Goal: Task Accomplishment & Management: Use online tool/utility

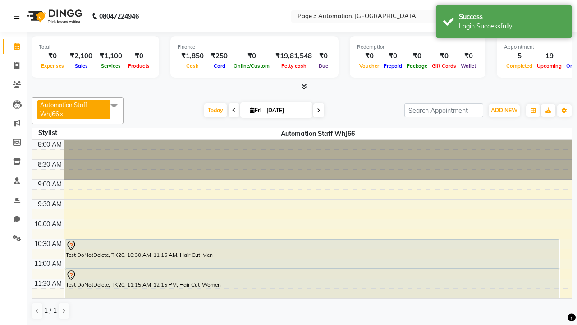
click at [18, 16] on icon at bounding box center [16, 16] width 5 height 6
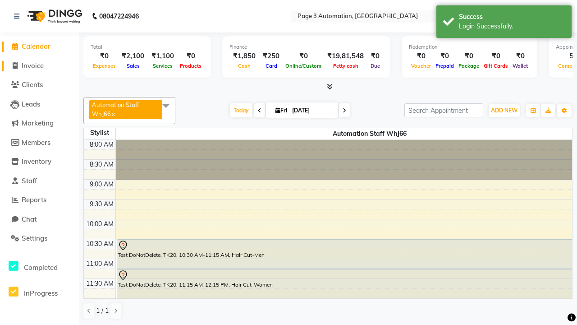
click at [39, 65] on span "Invoice" at bounding box center [33, 65] width 22 height 9
select select "2774"
select select "service"
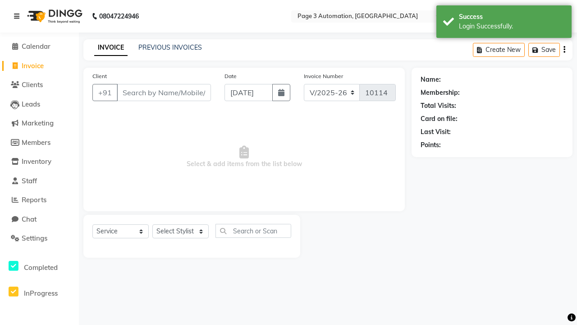
click at [18, 16] on icon at bounding box center [16, 16] width 5 height 6
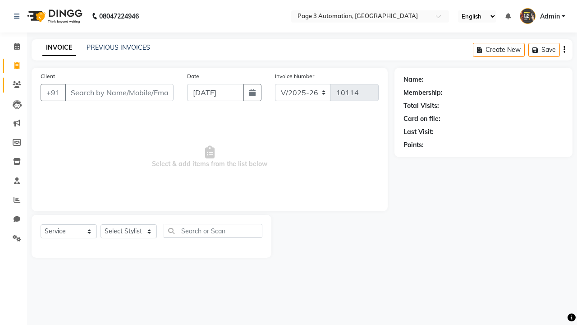
click at [14, 85] on icon at bounding box center [17, 84] width 9 height 7
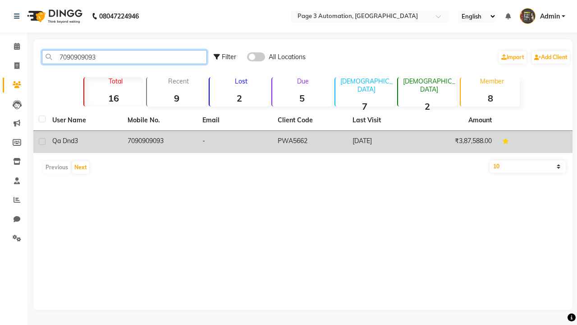
type input "7090909093"
click at [159, 142] on td "7090909093" at bounding box center [159, 142] width 75 height 22
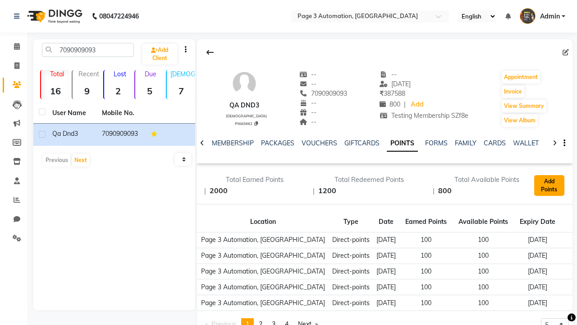
click at [550, 185] on button "Add Points" at bounding box center [550, 185] width 30 height 21
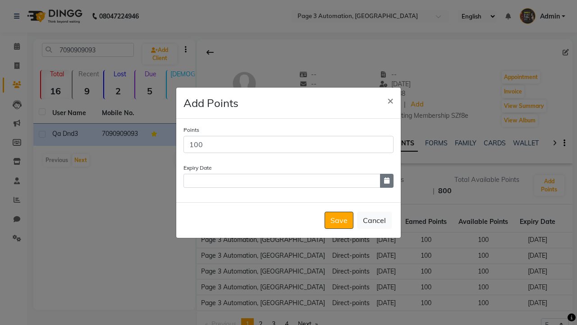
type input "100"
click at [387, 180] on icon "button" at bounding box center [386, 180] width 5 height 6
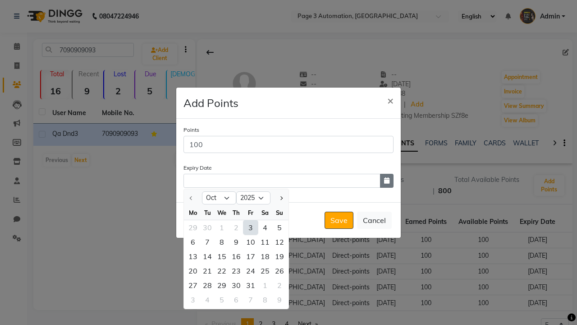
select select "12"
click at [251, 256] on div "17" at bounding box center [251, 256] width 14 height 14
type input "[DATE]"
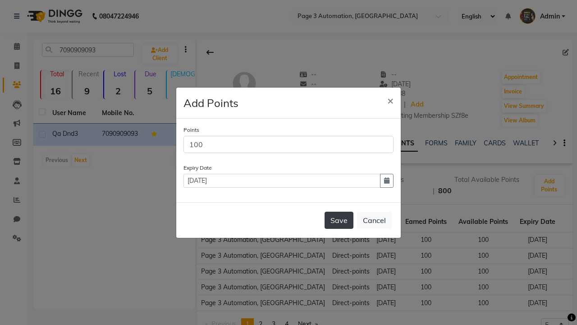
click at [339, 220] on button "Save" at bounding box center [339, 220] width 29 height 17
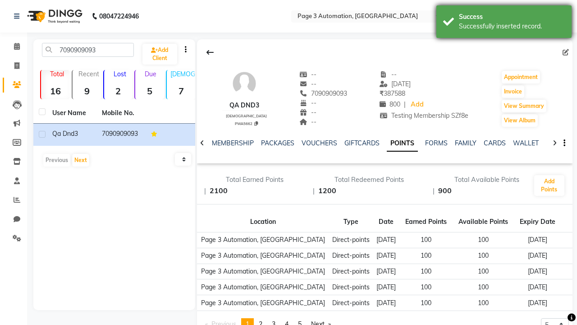
click at [504, 23] on div "Successfully inserted record." at bounding box center [512, 26] width 106 height 9
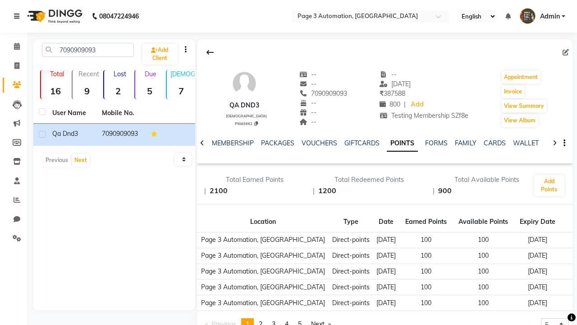
click at [18, 16] on icon at bounding box center [16, 16] width 5 height 6
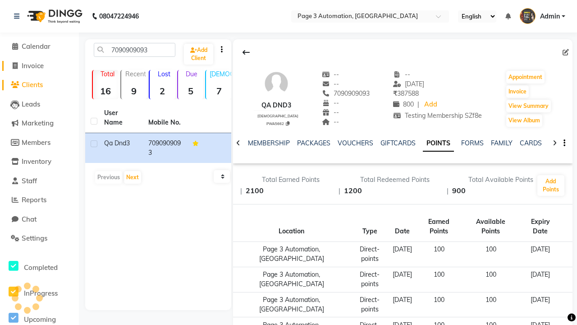
click at [39, 65] on span "Invoice" at bounding box center [33, 65] width 22 height 9
select select "service"
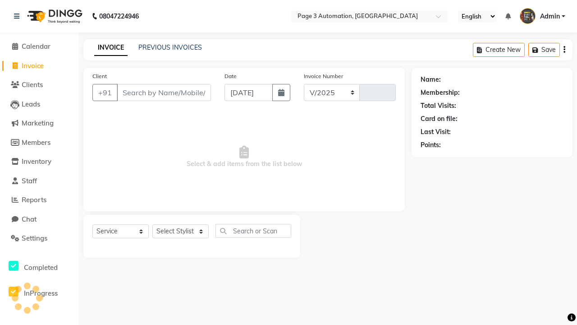
select select "2774"
type input "10114"
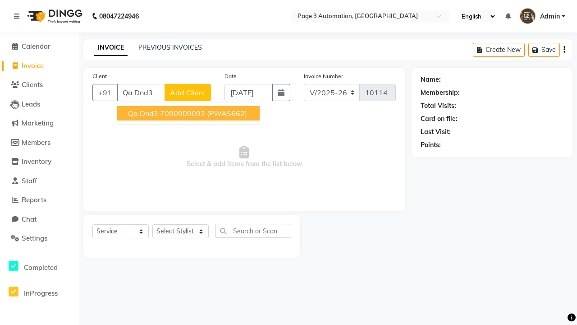
click at [189, 113] on ngb-highlight "7090909093" at bounding box center [182, 113] width 45 height 9
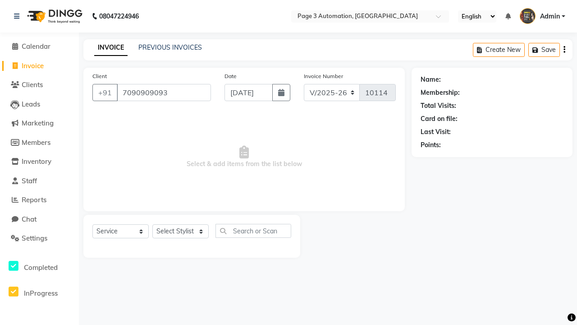
type input "7090909093"
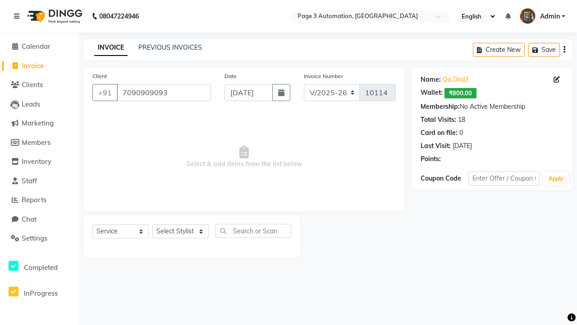
select select "93067"
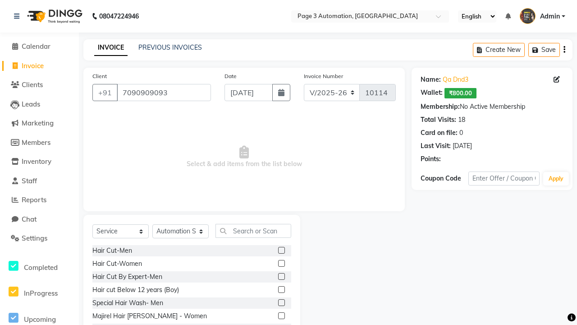
click at [281, 277] on label at bounding box center [281, 276] width 7 height 7
click at [281, 277] on input "checkbox" at bounding box center [281, 277] width 6 height 6
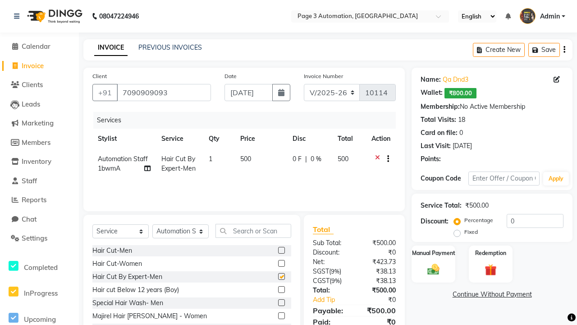
checkbox input "false"
click at [491, 253] on label "Redemption" at bounding box center [491, 252] width 32 height 9
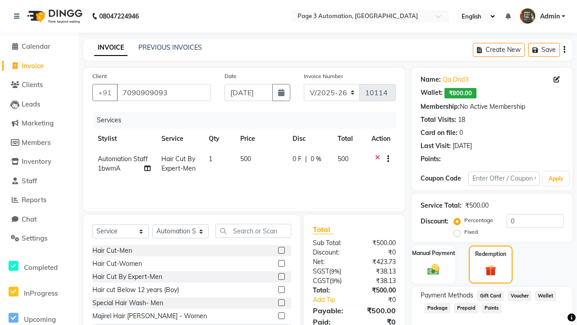
click at [492, 307] on span "Points" at bounding box center [492, 308] width 20 height 10
